Goal: Check status: Check status

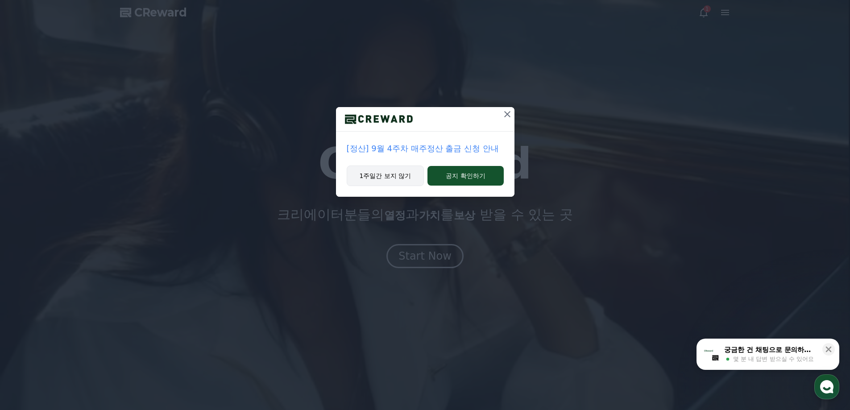
click at [398, 177] on button "1주일간 보지 않기" at bounding box center [386, 176] width 78 height 21
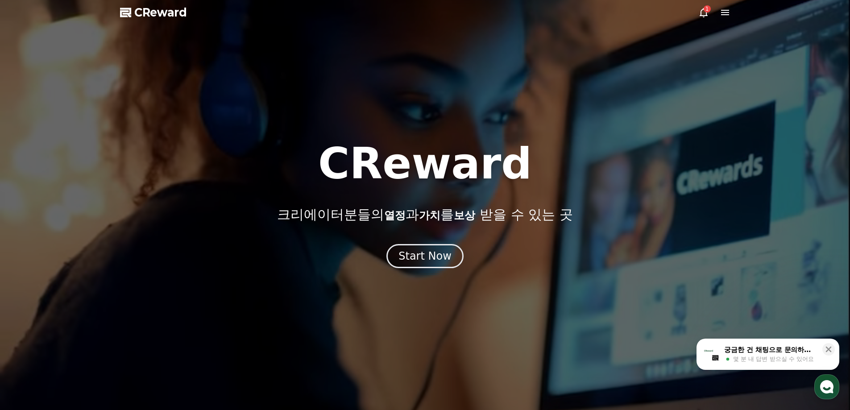
click at [704, 13] on icon at bounding box center [704, 12] width 11 height 11
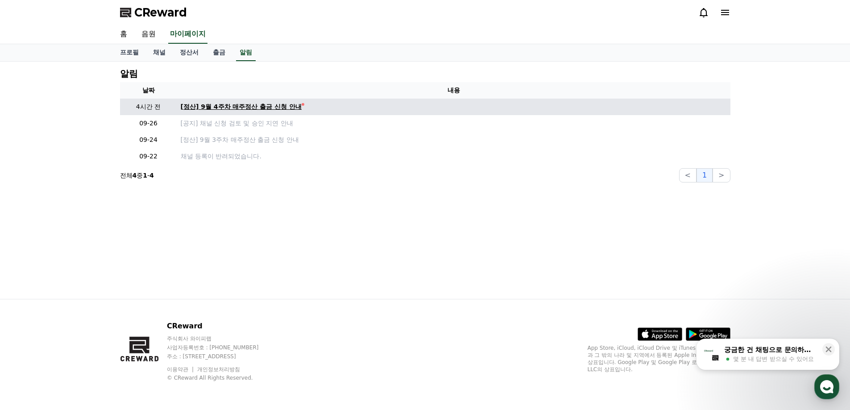
click at [271, 107] on div "[정산] 9월 4주차 매주정산 출금 신청 안내" at bounding box center [241, 106] width 121 height 9
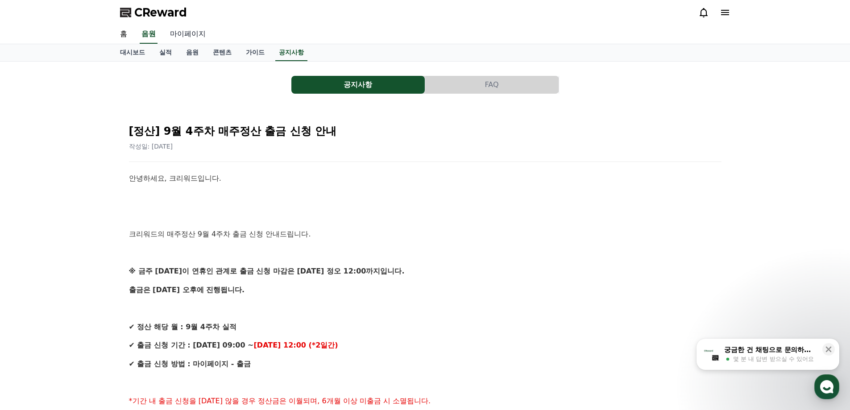
click at [194, 37] on link "마이페이지" at bounding box center [188, 34] width 50 height 19
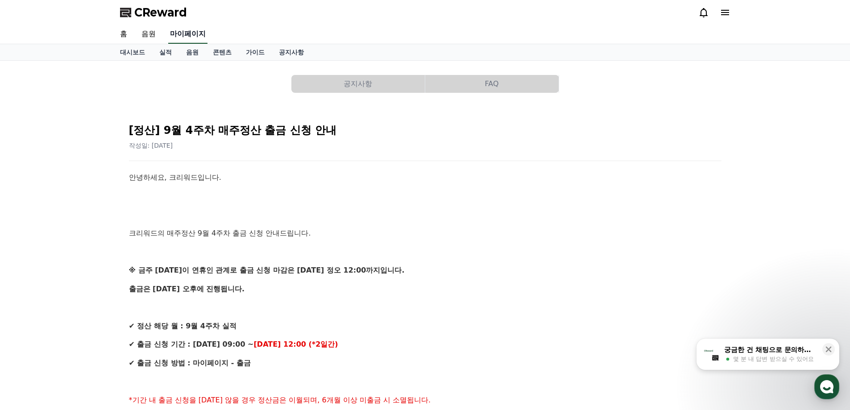
select select "**********"
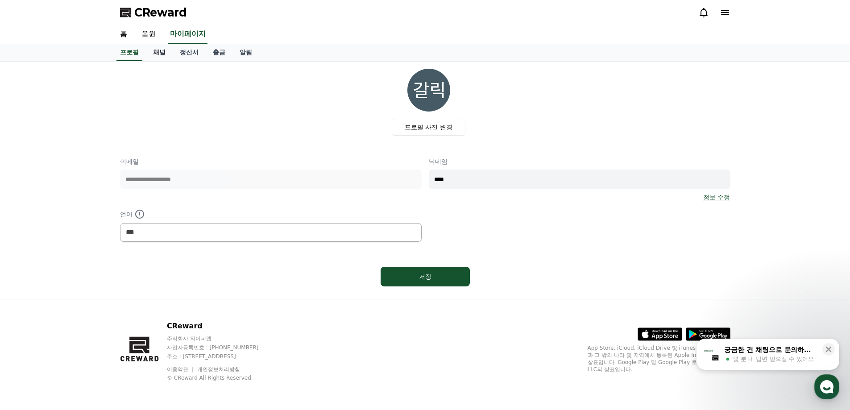
click at [155, 53] on link "채널" at bounding box center [159, 52] width 27 height 17
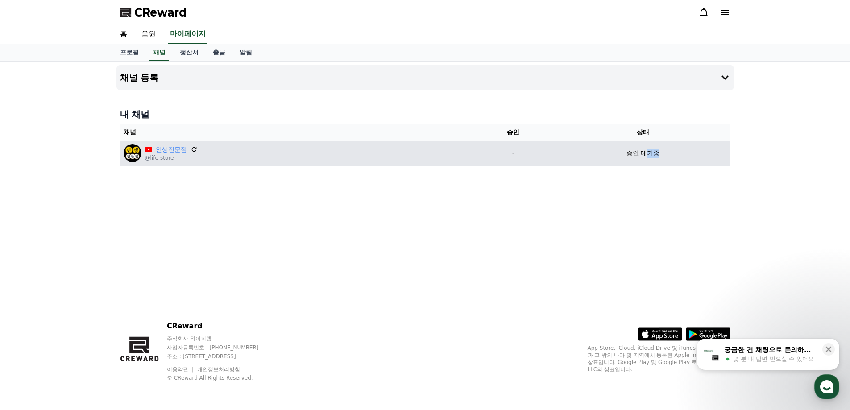
drag, startPoint x: 646, startPoint y: 155, endPoint x: 670, endPoint y: 155, distance: 23.7
click at [670, 155] on div "승인 대기중" at bounding box center [642, 153] width 167 height 9
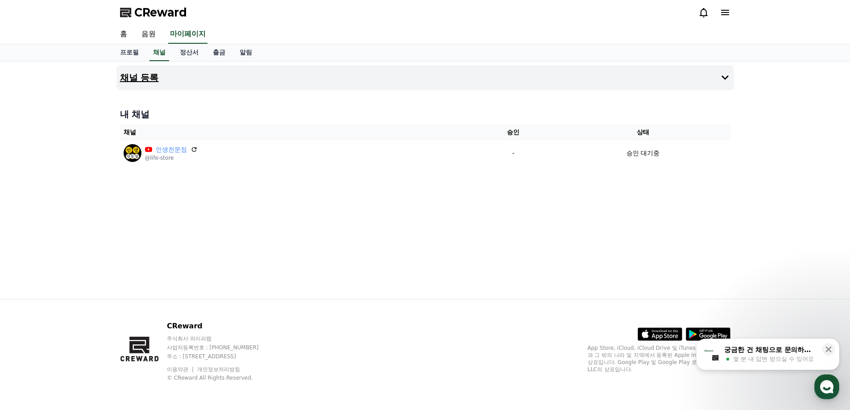
click at [721, 77] on icon at bounding box center [725, 77] width 11 height 11
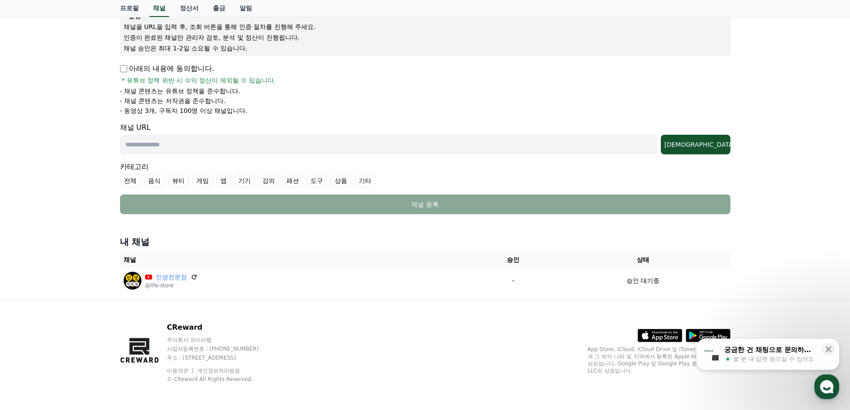
scroll to position [116, 0]
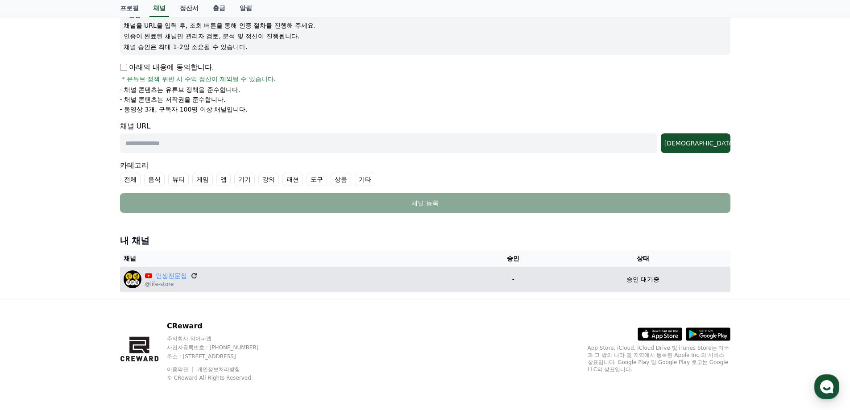
click at [194, 276] on icon at bounding box center [194, 276] width 8 height 8
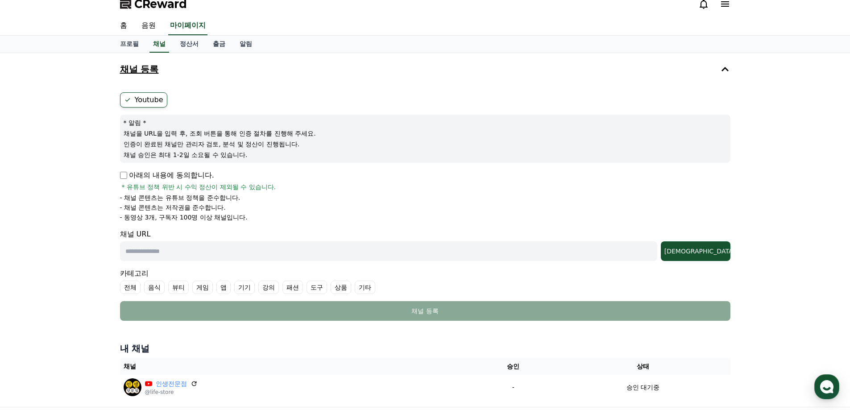
scroll to position [0, 0]
